Goal: Information Seeking & Learning: Learn about a topic

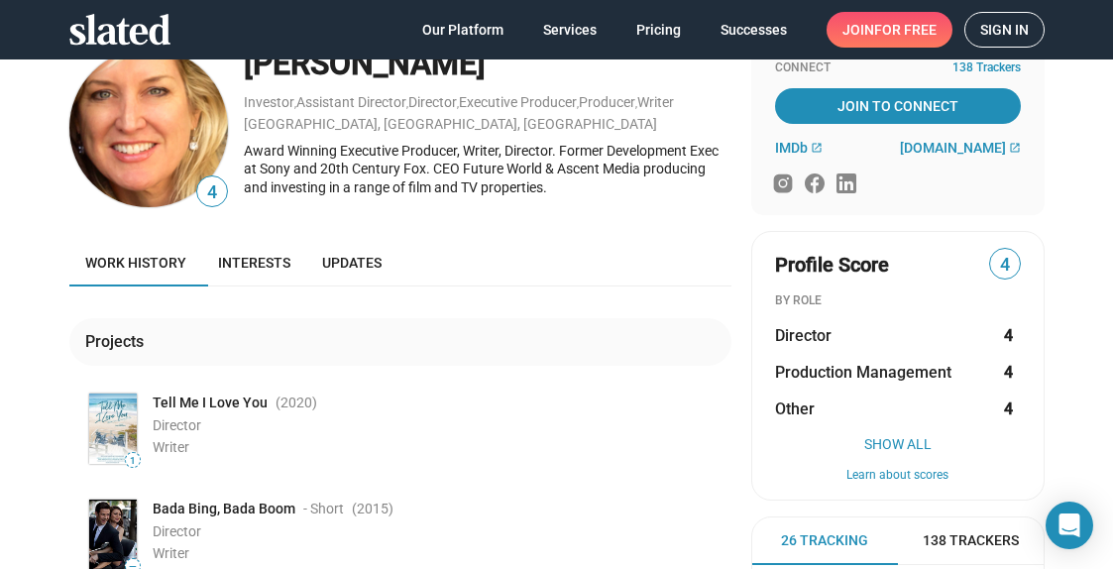
scroll to position [57, 0]
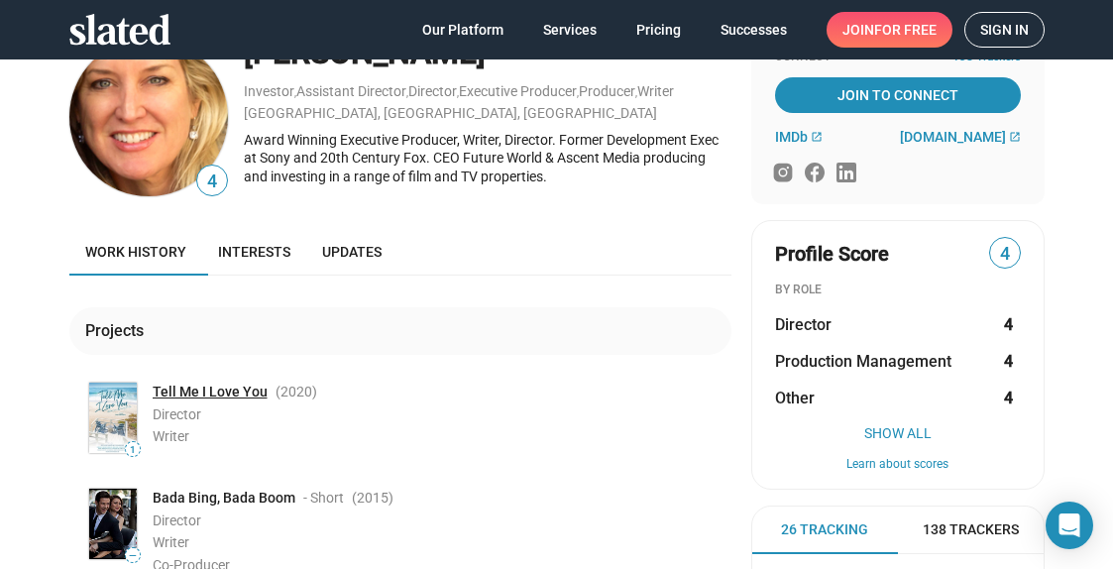
click at [246, 389] on link "Tell Me I Love You" at bounding box center [210, 392] width 115 height 19
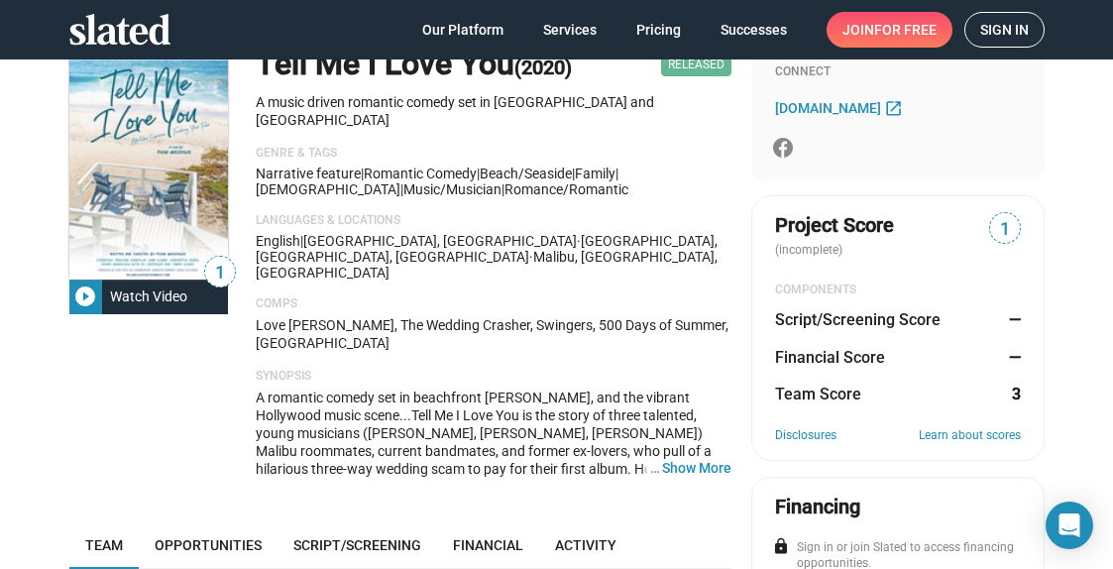
scroll to position [47, 0]
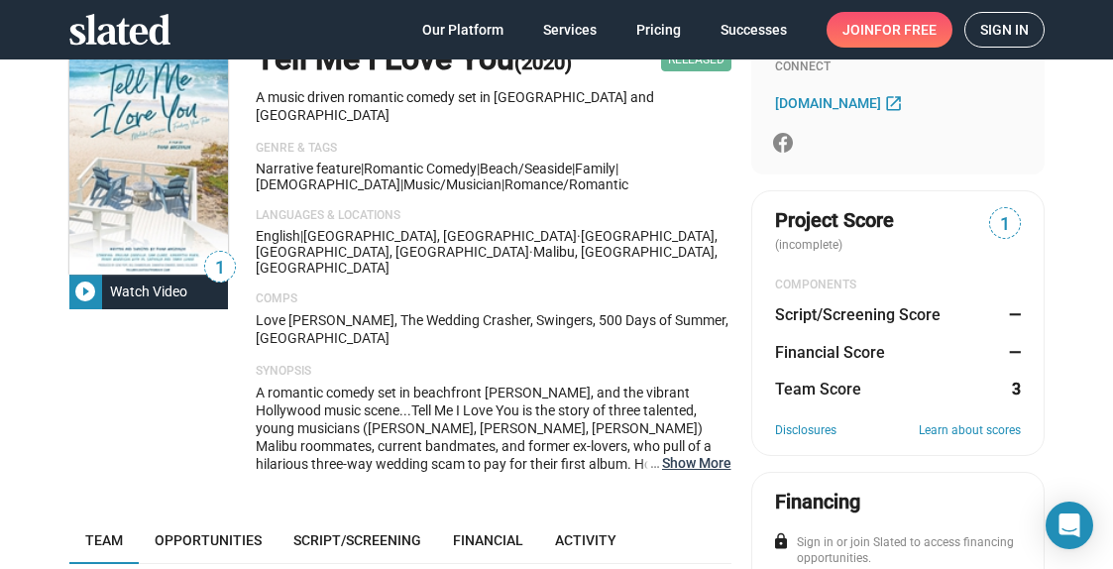
click at [706, 454] on button "… Show More" at bounding box center [696, 463] width 69 height 18
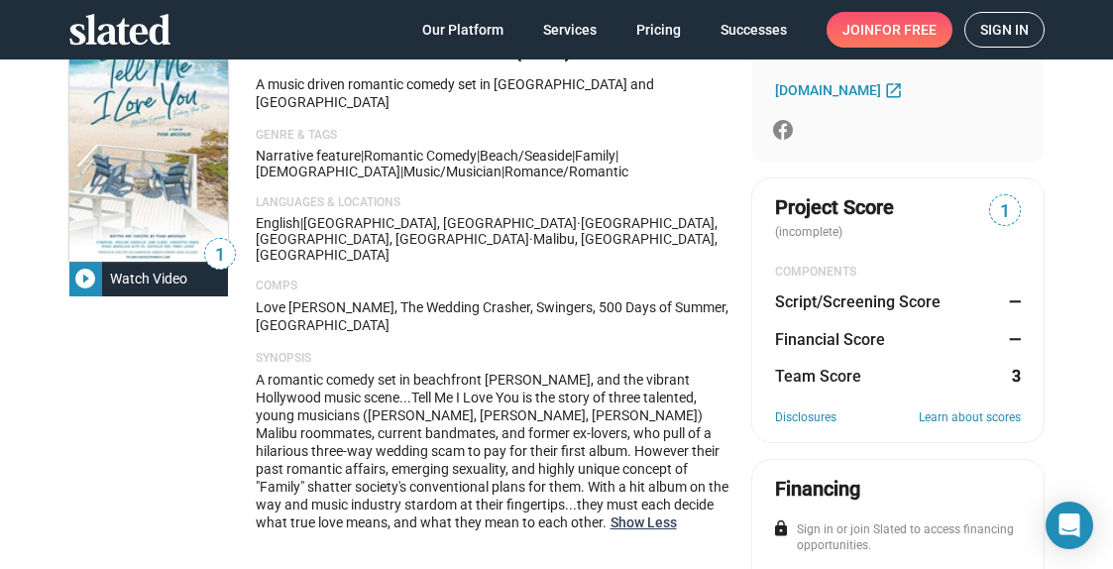
scroll to position [45, 0]
